Goal: Task Accomplishment & Management: Use online tool/utility

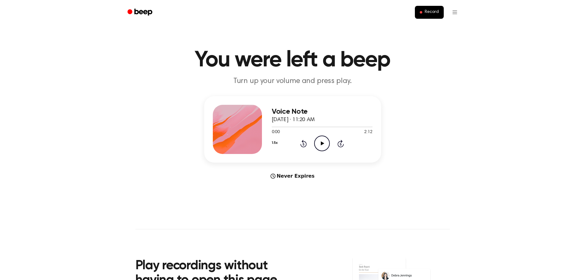
click at [327, 146] on icon "Play Audio" at bounding box center [322, 143] width 16 height 16
click at [435, 147] on div "Voice Note October 9, 2025 · 11:20 AM 0:21 2:12 Your browser does not support t…" at bounding box center [292, 137] width 570 height 83
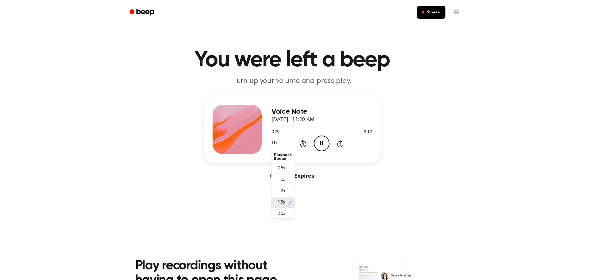
click at [272, 143] on button "1.5x" at bounding box center [275, 143] width 6 height 10
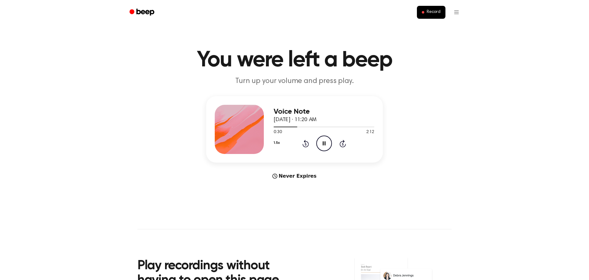
click at [274, 143] on button "1.5x" at bounding box center [277, 143] width 6 height 10
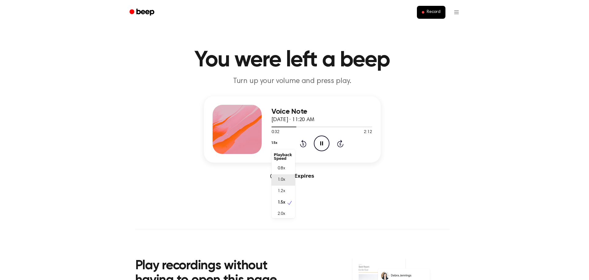
click at [289, 178] on div "1.0x" at bounding box center [284, 179] width 24 height 11
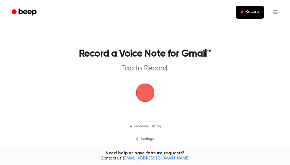
click at [151, 92] on span "button" at bounding box center [145, 93] width 28 height 28
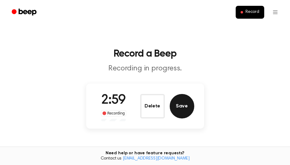
click at [187, 105] on button "Save" at bounding box center [182, 106] width 25 height 25
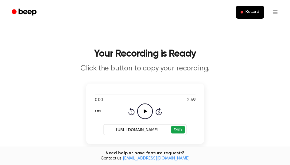
click at [182, 131] on button "Copy" at bounding box center [177, 130] width 13 height 8
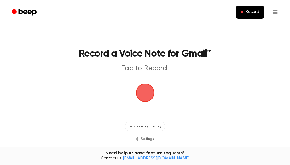
click at [136, 91] on span "button" at bounding box center [145, 93] width 23 height 23
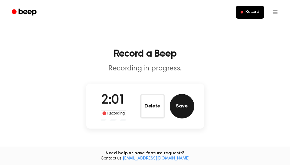
click at [176, 102] on button "Save" at bounding box center [182, 106] width 25 height 25
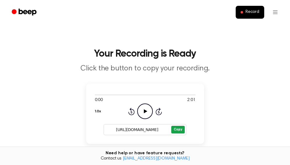
click at [181, 129] on button "Copy" at bounding box center [177, 130] width 13 height 8
